Goal: Task Accomplishment & Management: Manage account settings

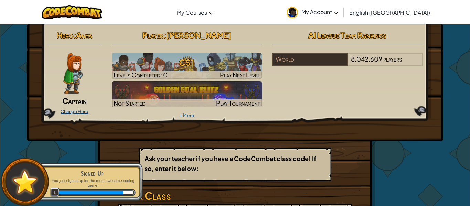
click at [65, 111] on link "Change Hero" at bounding box center [75, 112] width 28 height 6
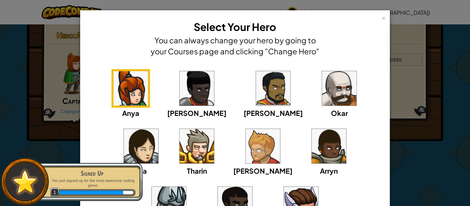
click at [186, 187] on img at bounding box center [169, 204] width 34 height 34
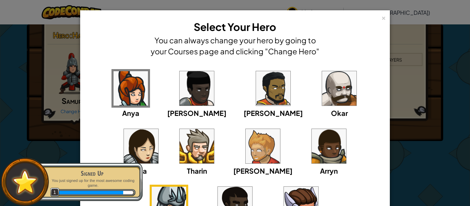
click at [252, 187] on img at bounding box center [235, 204] width 34 height 34
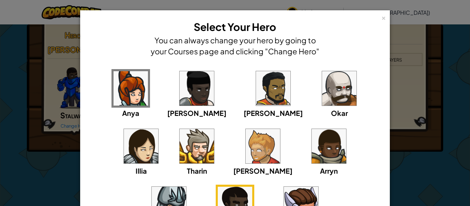
click at [284, 194] on img at bounding box center [301, 204] width 34 height 34
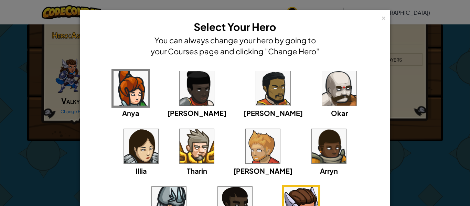
click at [180, 150] on img at bounding box center [197, 146] width 34 height 34
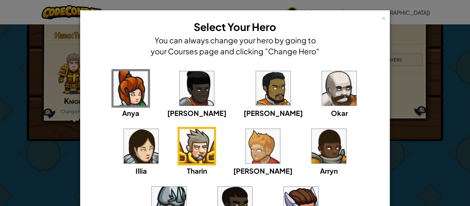
click at [246, 152] on img at bounding box center [263, 146] width 34 height 34
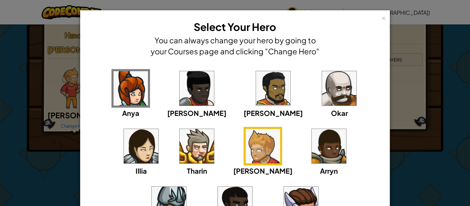
click at [252, 187] on img at bounding box center [235, 204] width 34 height 34
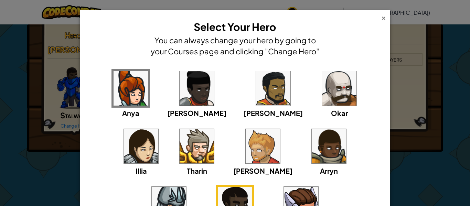
click at [383, 15] on div "×" at bounding box center [383, 16] width 5 height 7
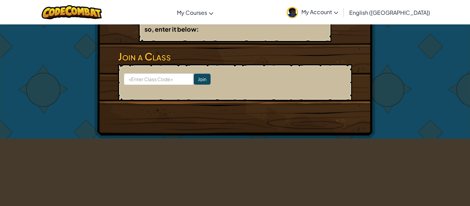
scroll to position [159, 0]
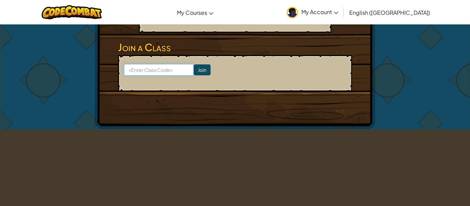
click at [132, 64] on input at bounding box center [159, 70] width 70 height 12
type input "SCHOLAR101"
click input "Join" at bounding box center [202, 69] width 17 height 11
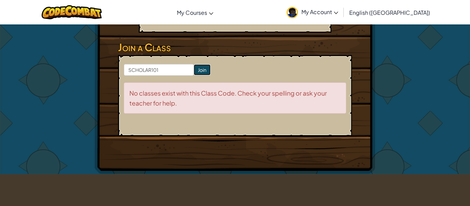
click at [198, 64] on input "Join" at bounding box center [202, 69] width 17 height 11
click at [201, 64] on input "Join" at bounding box center [202, 69] width 17 height 11
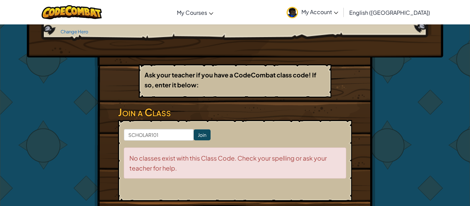
scroll to position [93, 0]
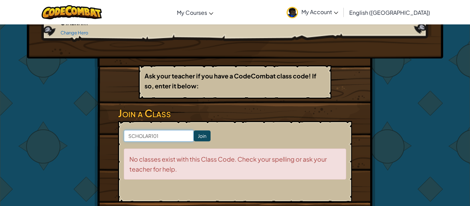
click at [164, 130] on input "SCHOLAR101" at bounding box center [159, 136] width 70 height 12
type input "S"
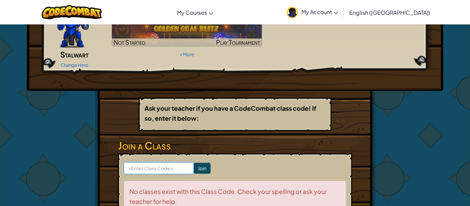
scroll to position [0, 0]
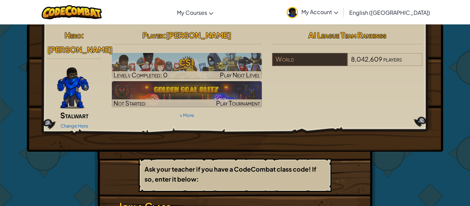
click at [338, 10] on span "My Account" at bounding box center [319, 11] width 37 height 7
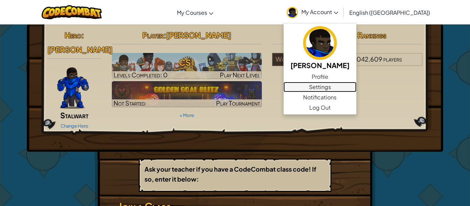
click at [356, 89] on link "Settings" at bounding box center [319, 87] width 73 height 10
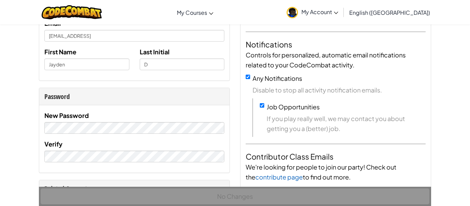
scroll to position [88, 0]
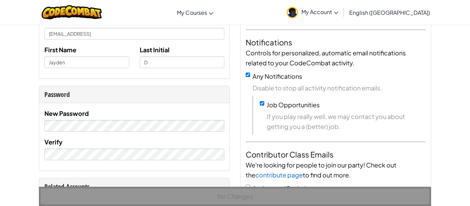
click at [342, 6] on link "My Account" at bounding box center [312, 12] width 58 height 22
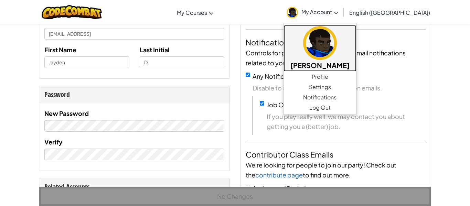
click at [346, 70] on h5 "[PERSON_NAME]" at bounding box center [319, 65] width 59 height 11
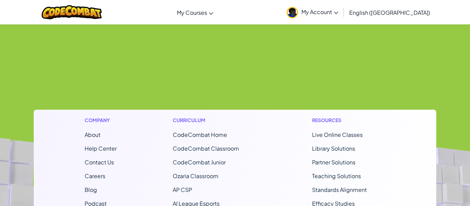
scroll to position [367, 0]
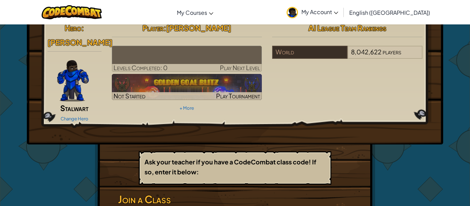
scroll to position [5, 0]
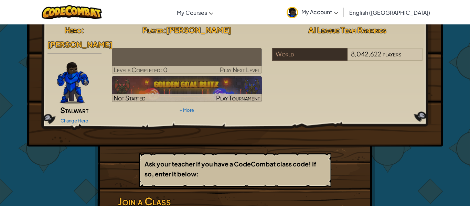
click at [342, 14] on link "My Account" at bounding box center [312, 12] width 58 height 22
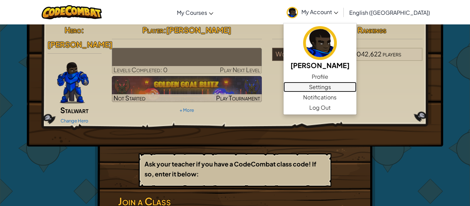
click at [346, 87] on link "Settings" at bounding box center [319, 87] width 73 height 10
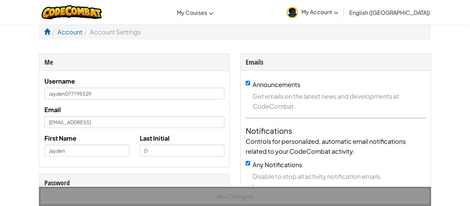
click at [338, 11] on span "My Account" at bounding box center [319, 11] width 37 height 7
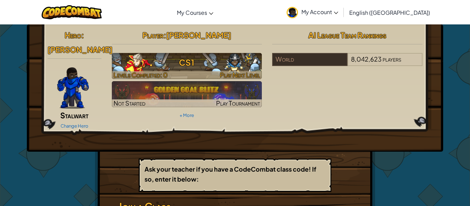
click at [138, 69] on h3 "CS1" at bounding box center [187, 62] width 150 height 15
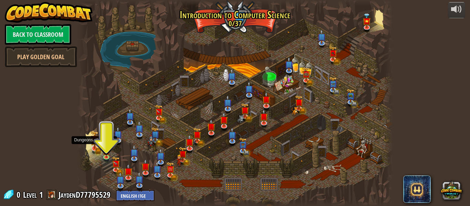
click at [98, 148] on img at bounding box center [94, 139] width 8 height 18
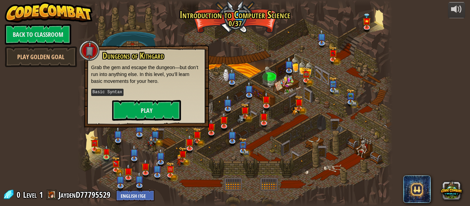
click at [94, 162] on div at bounding box center [234, 103] width 315 height 206
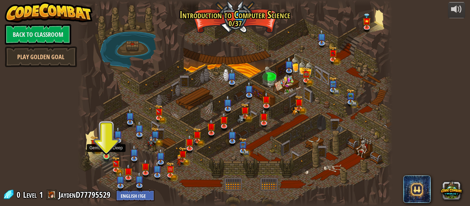
click at [106, 156] on img at bounding box center [106, 148] width 7 height 17
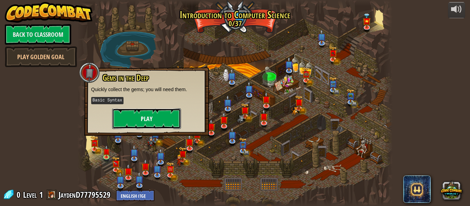
click at [124, 118] on button "Play" at bounding box center [146, 118] width 69 height 21
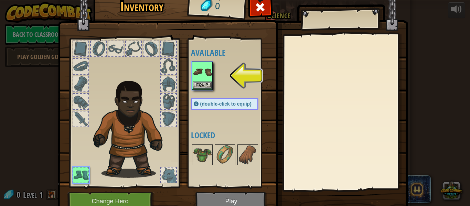
click at [205, 77] on img at bounding box center [202, 71] width 19 height 19
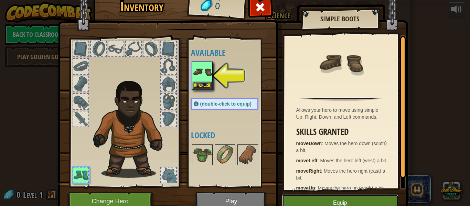
click at [333, 202] on button "Equip" at bounding box center [340, 202] width 116 height 17
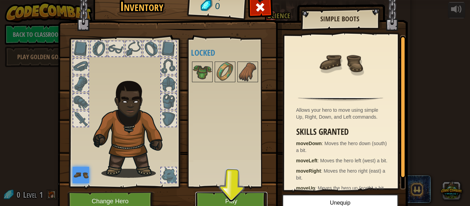
click at [212, 202] on button "Play" at bounding box center [231, 201] width 72 height 19
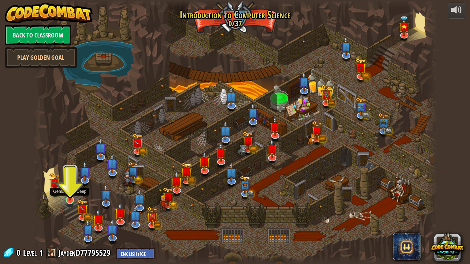
click at [67, 200] on img at bounding box center [70, 189] width 10 height 23
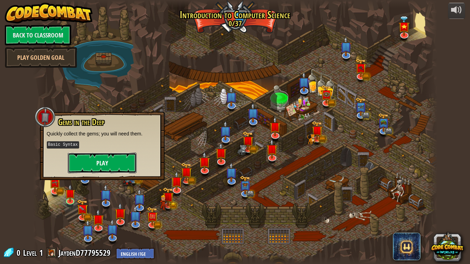
click at [84, 168] on button "Play" at bounding box center [102, 163] width 69 height 21
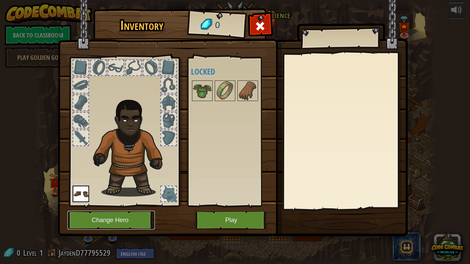
click at [110, 206] on button "Change Hero" at bounding box center [110, 220] width 87 height 19
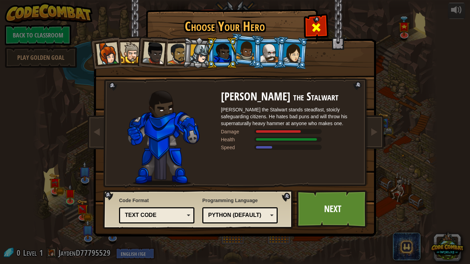
click at [311, 25] on span at bounding box center [316, 27] width 11 height 11
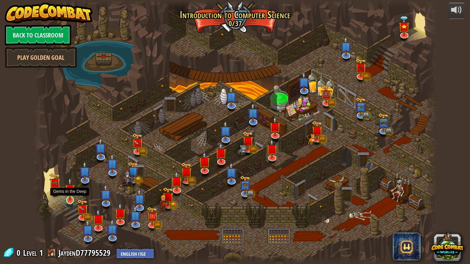
click at [70, 188] on img at bounding box center [70, 189] width 10 height 23
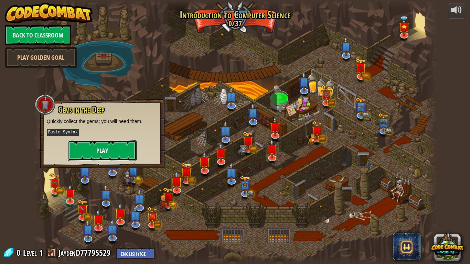
click at [83, 152] on button "Play" at bounding box center [102, 150] width 69 height 21
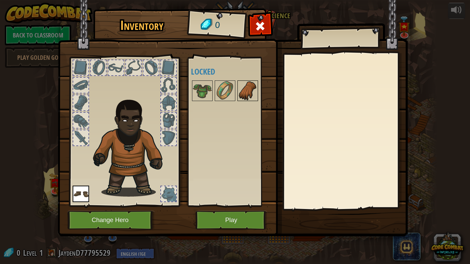
click at [243, 94] on img at bounding box center [247, 90] width 19 height 19
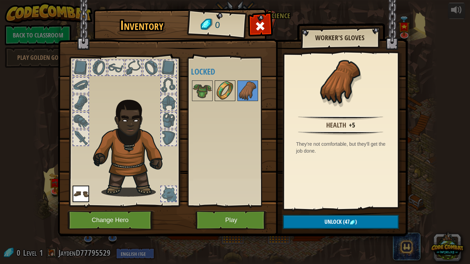
click at [222, 86] on img at bounding box center [224, 90] width 19 height 19
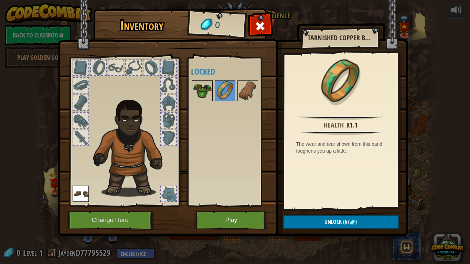
click at [200, 92] on img at bounding box center [202, 90] width 19 height 19
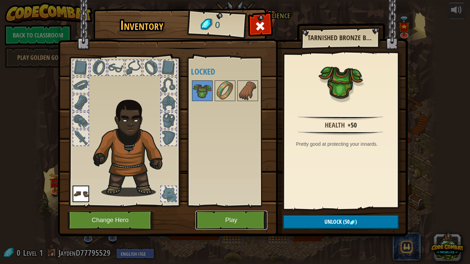
click at [217, 206] on button "Play" at bounding box center [231, 220] width 72 height 19
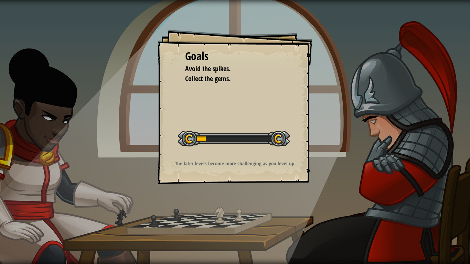
click at [189, 136] on div at bounding box center [234, 138] width 112 height 15
click at [157, 206] on div "Goals Avoid the spikes. Collect the gems. Start Level Error loading from server…" at bounding box center [235, 132] width 470 height 264
click at [69, 109] on div "Goals Avoid the spikes. Collect the gems. Start Level Error loading from server…" at bounding box center [235, 132] width 470 height 264
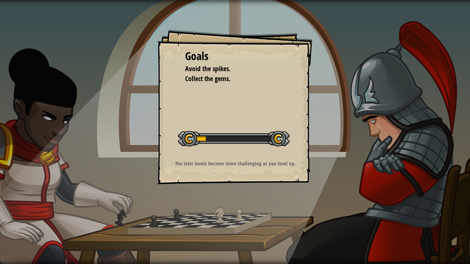
click at [61, 116] on div "Goals Avoid the spikes. Collect the gems. Start Level Error loading from server…" at bounding box center [235, 132] width 470 height 264
click at [368, 125] on div "Goals Avoid the spikes. Collect the gems. Start Level Error loading from server…" at bounding box center [235, 132] width 470 height 264
click at [379, 152] on div "Goals Avoid the spikes. Collect the gems. Start Level Error loading from server…" at bounding box center [235, 132] width 470 height 264
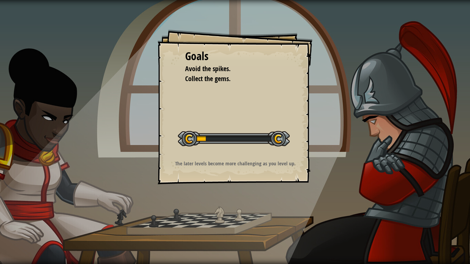
click at [379, 152] on div "Goals Avoid the spikes. Collect the gems. Start Level Error loading from server…" at bounding box center [235, 132] width 470 height 264
click at [379, 153] on div "Goals Avoid the spikes. Collect the gems. Start Level Error loading from server…" at bounding box center [235, 132] width 470 height 264
click at [379, 155] on div "Goals Avoid the spikes. Collect the gems. Start Level Error loading from server…" at bounding box center [235, 132] width 470 height 264
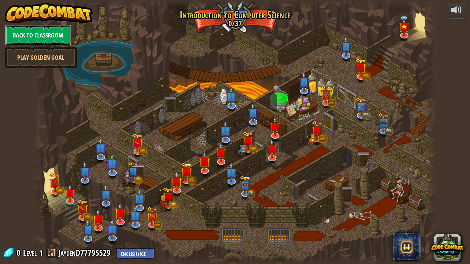
click at [28, 38] on link "Back to Classroom" at bounding box center [38, 35] width 66 height 21
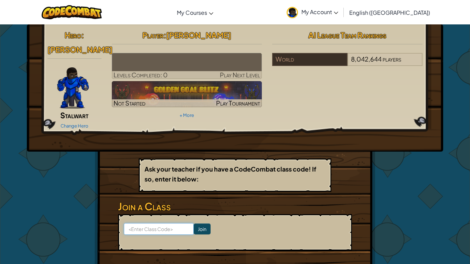
click at [141, 206] on input at bounding box center [159, 229] width 70 height 12
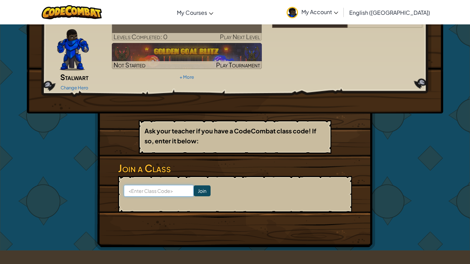
scroll to position [41, 0]
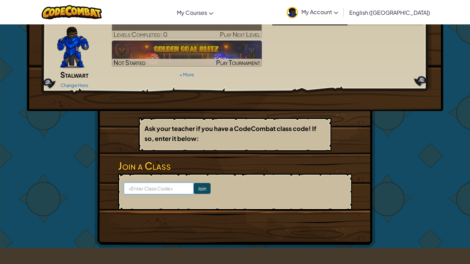
click at [167, 183] on input at bounding box center [159, 189] width 70 height 12
type input "SCHOLAR101"
click input "Join" at bounding box center [202, 188] width 17 height 11
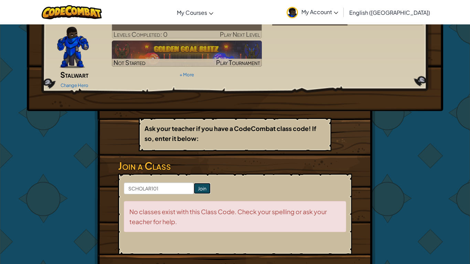
click at [196, 183] on input "Join" at bounding box center [202, 188] width 17 height 11
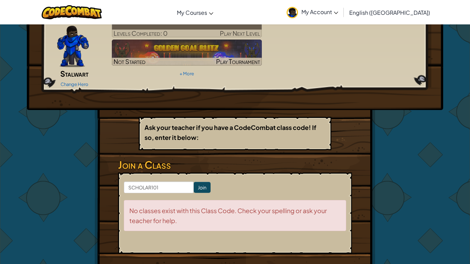
scroll to position [42, 0]
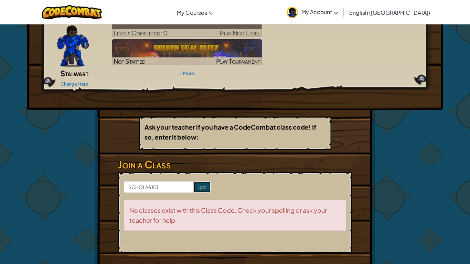
click at [205, 182] on input "Join" at bounding box center [202, 187] width 17 height 11
click at [204, 182] on input "Join" at bounding box center [202, 187] width 17 height 11
click at [203, 182] on input "Join" at bounding box center [202, 187] width 17 height 11
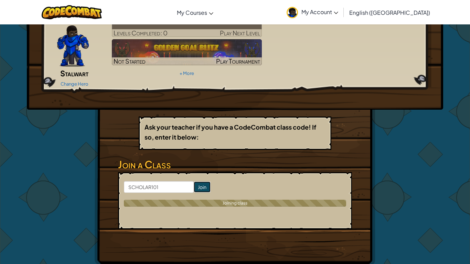
click at [201, 182] on input "Join" at bounding box center [202, 187] width 17 height 11
click at [204, 182] on input "Join" at bounding box center [202, 187] width 17 height 11
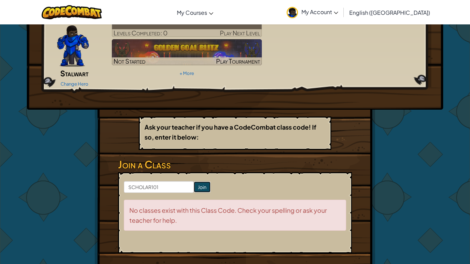
click at [203, 182] on input "Join" at bounding box center [202, 187] width 17 height 11
click at [204, 182] on input "Join" at bounding box center [202, 187] width 17 height 11
click at [148, 181] on input "SCHOLAR101" at bounding box center [159, 187] width 70 height 12
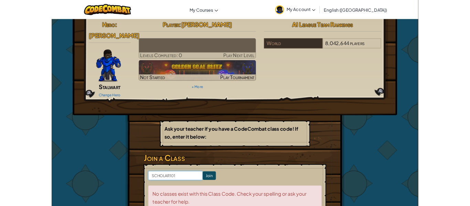
scroll to position [0, 0]
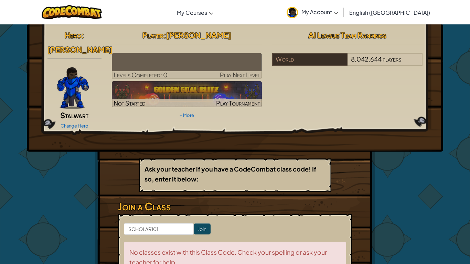
click at [189, 179] on div "Ask your teacher if you have a CodeCombat class code! If so, enter it below:" at bounding box center [235, 175] width 193 height 33
click at [229, 66] on img at bounding box center [187, 66] width 150 height 26
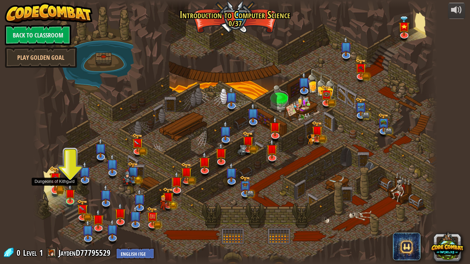
click at [55, 186] on img at bounding box center [54, 178] width 11 height 25
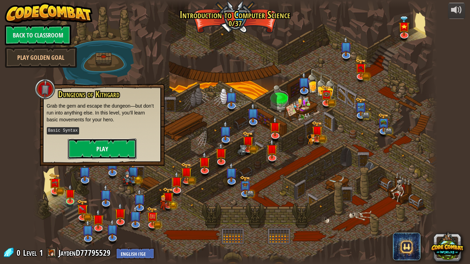
click at [96, 150] on button "Play" at bounding box center [102, 149] width 69 height 21
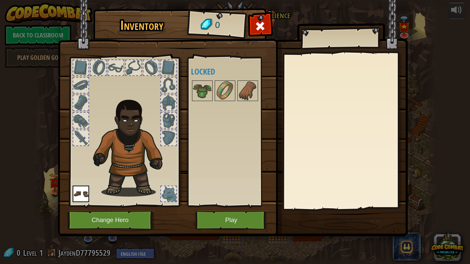
click at [77, 138] on div at bounding box center [80, 137] width 15 height 15
click at [76, 121] on div at bounding box center [80, 120] width 15 height 15
click at [220, 206] on button "Play" at bounding box center [231, 220] width 72 height 19
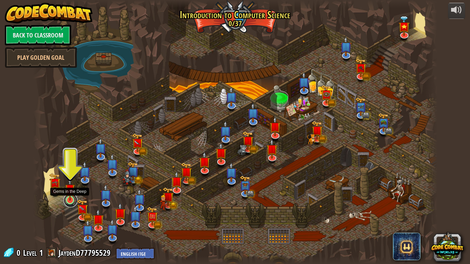
click at [70, 201] on link at bounding box center [71, 201] width 14 height 14
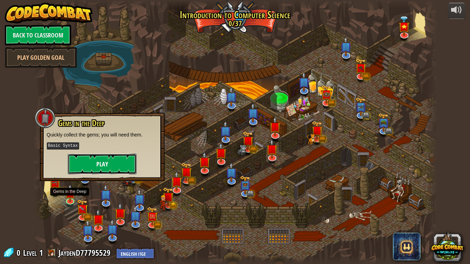
click at [86, 165] on button "Play" at bounding box center [102, 164] width 69 height 21
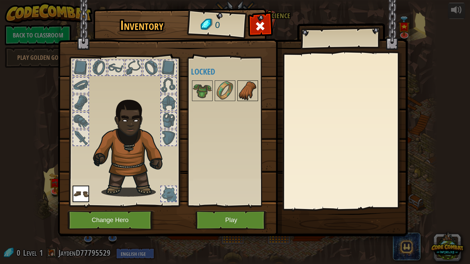
click at [247, 94] on img at bounding box center [247, 90] width 19 height 19
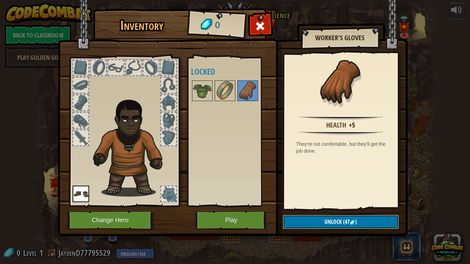
click at [308, 206] on button "Unlock (47 )" at bounding box center [341, 222] width 116 height 14
click at [199, 90] on img at bounding box center [202, 90] width 19 height 19
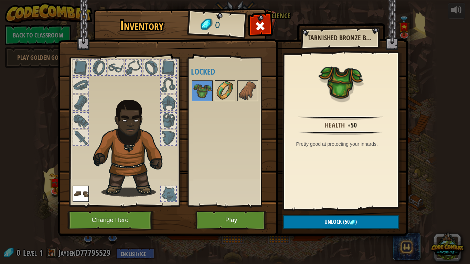
click at [223, 93] on img at bounding box center [224, 90] width 19 height 19
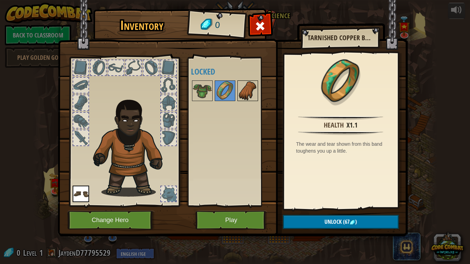
click at [244, 92] on img at bounding box center [247, 90] width 19 height 19
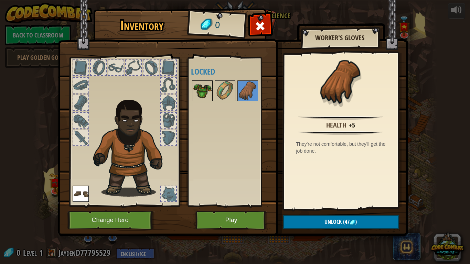
click at [202, 90] on img at bounding box center [202, 90] width 19 height 19
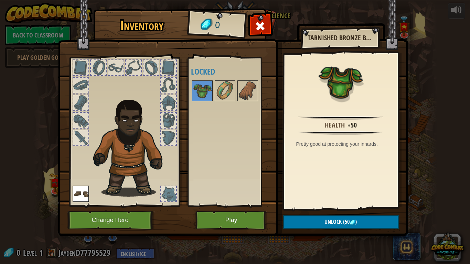
click at [79, 101] on div at bounding box center [80, 102] width 15 height 15
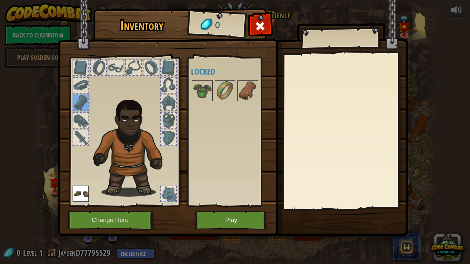
click at [77, 87] on div at bounding box center [80, 85] width 15 height 15
click at [88, 67] on div at bounding box center [81, 68] width 17 height 17
click at [102, 67] on div at bounding box center [98, 67] width 15 height 15
click at [111, 67] on div at bounding box center [115, 67] width 15 height 15
click at [144, 63] on div at bounding box center [150, 67] width 15 height 15
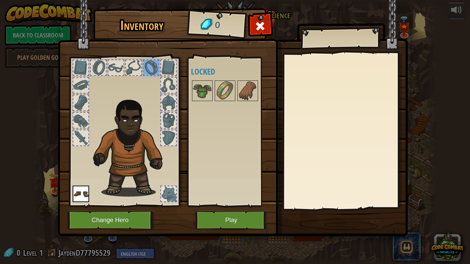
click at [137, 67] on div at bounding box center [133, 67] width 15 height 15
click at [151, 65] on div at bounding box center [150, 67] width 15 height 15
click at [166, 64] on div at bounding box center [168, 67] width 15 height 15
click at [168, 92] on div at bounding box center [168, 85] width 15 height 15
click at [166, 108] on div at bounding box center [168, 102] width 15 height 15
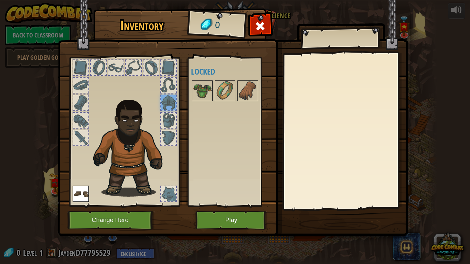
click at [161, 123] on div at bounding box center [168, 120] width 15 height 15
click at [163, 137] on div at bounding box center [168, 137] width 15 height 15
click at [279, 160] on img at bounding box center [233, 112] width 350 height 250
click at [200, 190] on div "Available Equip (double-click to equip) Locked" at bounding box center [231, 131] width 81 height 143
click at [168, 194] on div at bounding box center [168, 193] width 15 height 15
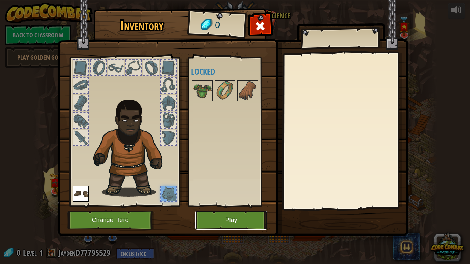
click at [225, 206] on button "Play" at bounding box center [231, 220] width 72 height 19
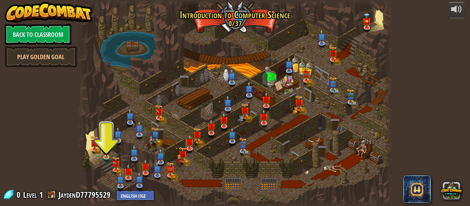
click at [27, 21] on img at bounding box center [49, 12] width 88 height 21
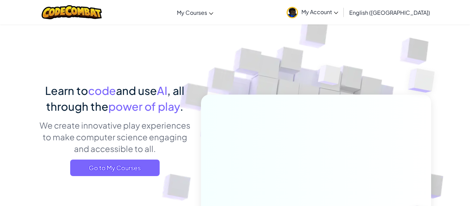
click at [338, 14] on span "My Account" at bounding box center [319, 11] width 37 height 7
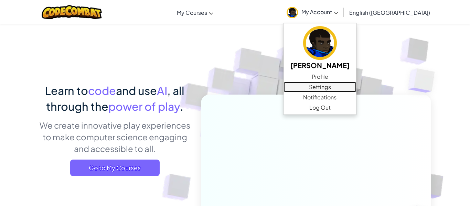
click at [350, 90] on link "Settings" at bounding box center [319, 87] width 73 height 10
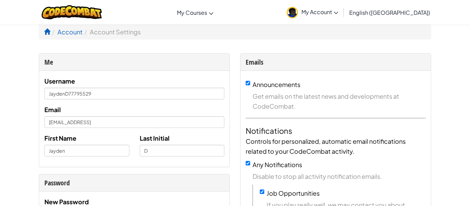
click at [51, 22] on div at bounding box center [71, 12] width 71 height 24
click at [61, 33] on link "Account" at bounding box center [69, 32] width 25 height 8
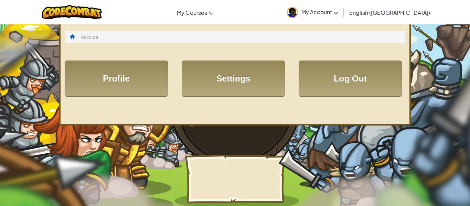
click at [346, 87] on link "Log Out" at bounding box center [350, 79] width 103 height 36
